Goal: Find specific page/section: Find specific page/section

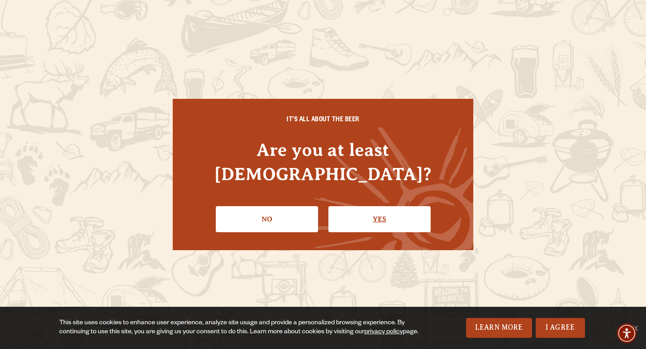
click at [370, 213] on link "Yes" at bounding box center [379, 219] width 102 height 26
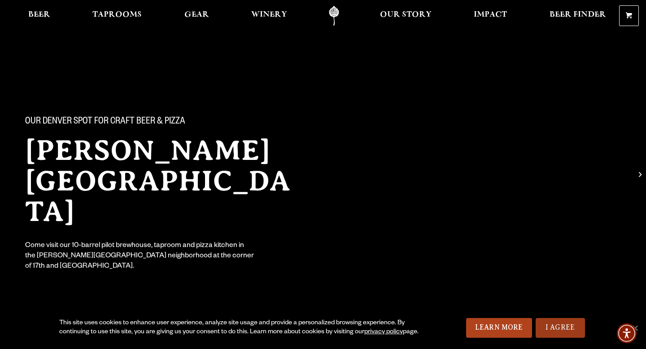
click at [569, 324] on link "I Agree" at bounding box center [560, 328] width 49 height 20
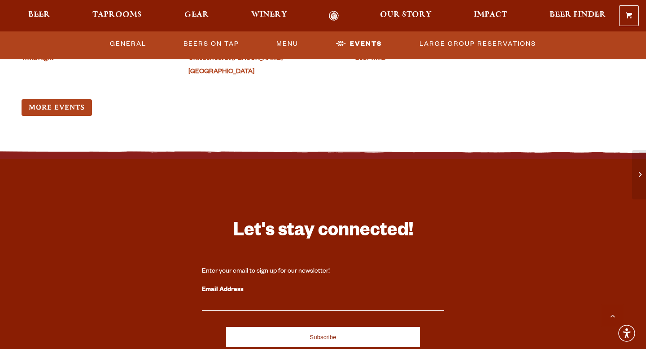
scroll to position [2212, 0]
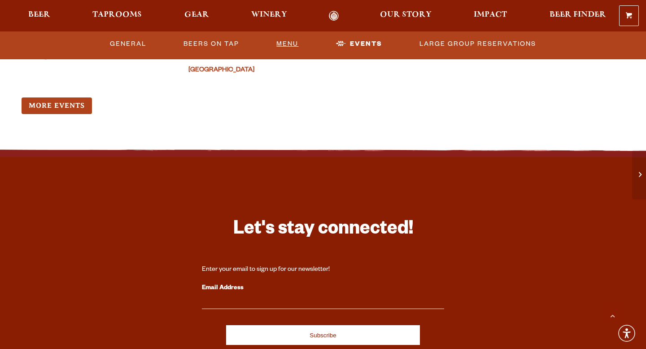
click at [282, 46] on link "Menu" at bounding box center [287, 44] width 29 height 21
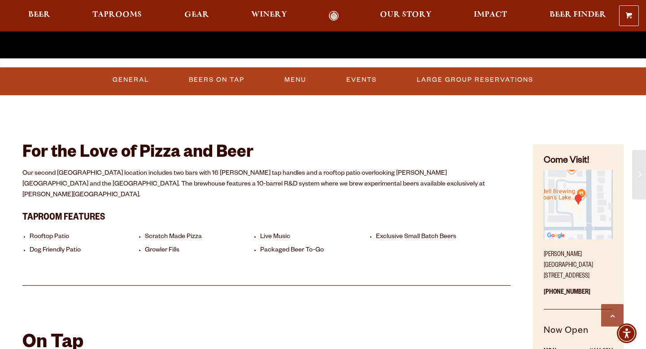
scroll to position [308, 0]
